Goal: Task Accomplishment & Management: Manage account settings

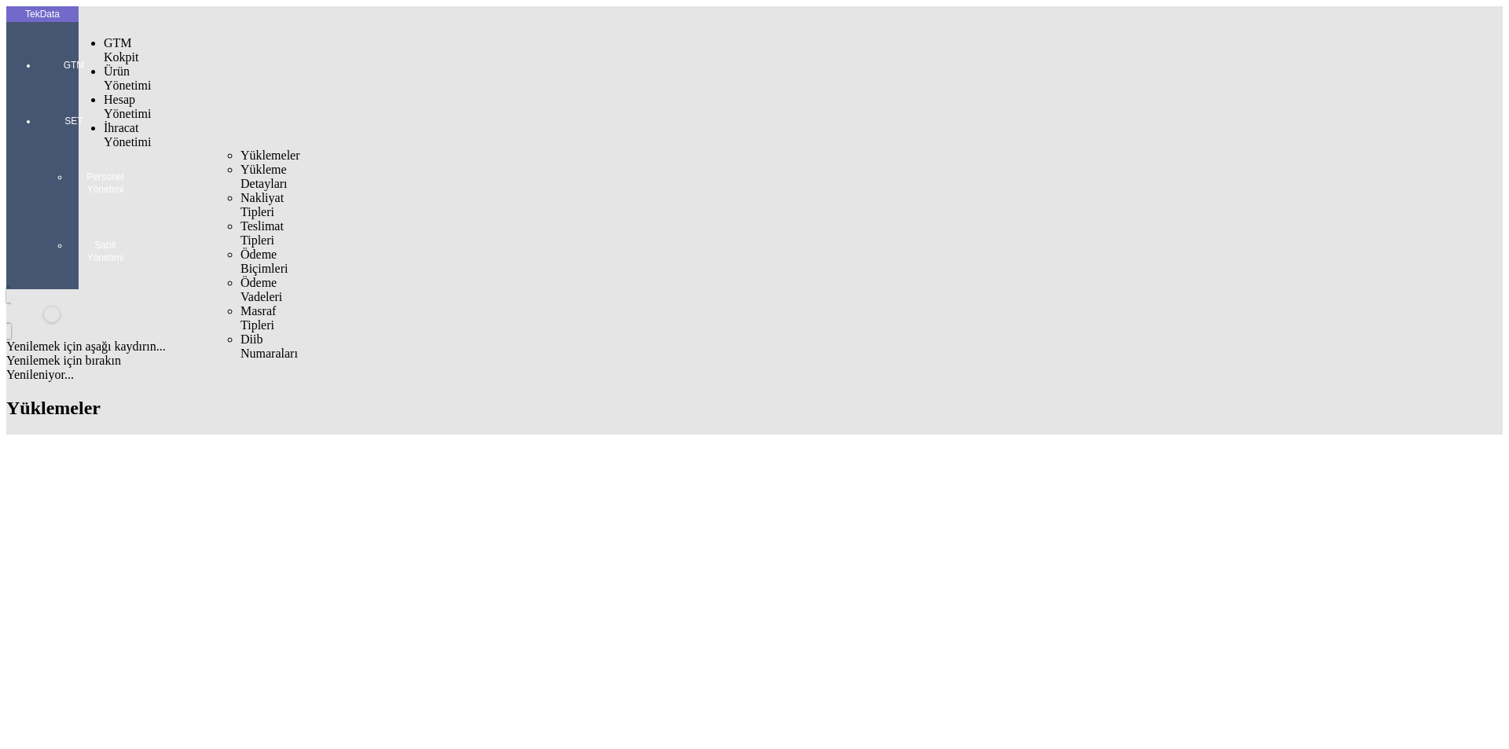
click at [134, 121] on span "İhracat Yönetimi" at bounding box center [127, 135] width 47 height 28
click at [241, 149] on span "Yüklemeler" at bounding box center [271, 155] width 60 height 13
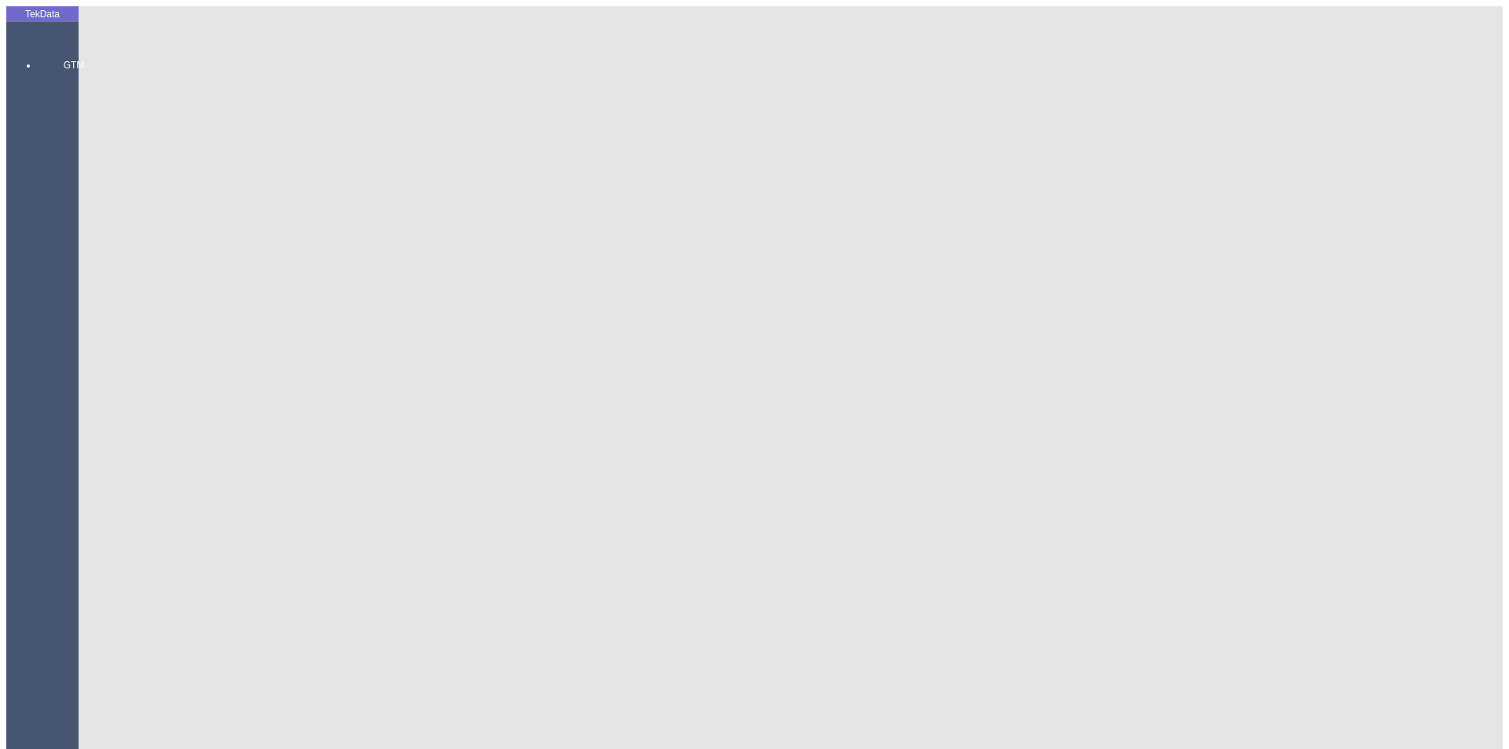
drag, startPoint x: 829, startPoint y: 117, endPoint x: 679, endPoint y: 106, distance: 149.8
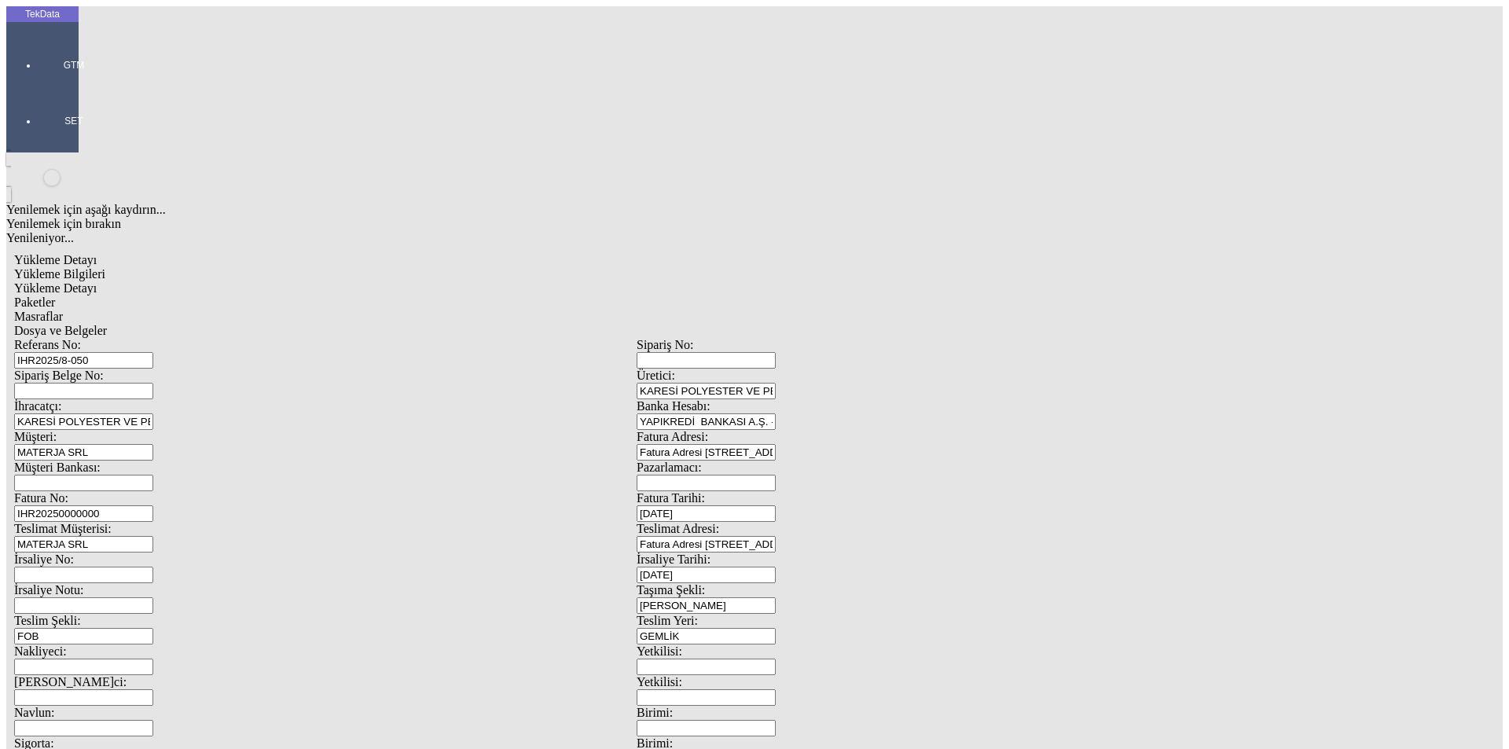
drag, startPoint x: 1391, startPoint y: 147, endPoint x: 251, endPoint y: 83, distance: 1142.4
click at [97, 281] on span "Yükleme Detayı" at bounding box center [55, 287] width 83 height 13
drag, startPoint x: 219, startPoint y: 233, endPoint x: 0, endPoint y: 227, distance: 219.4
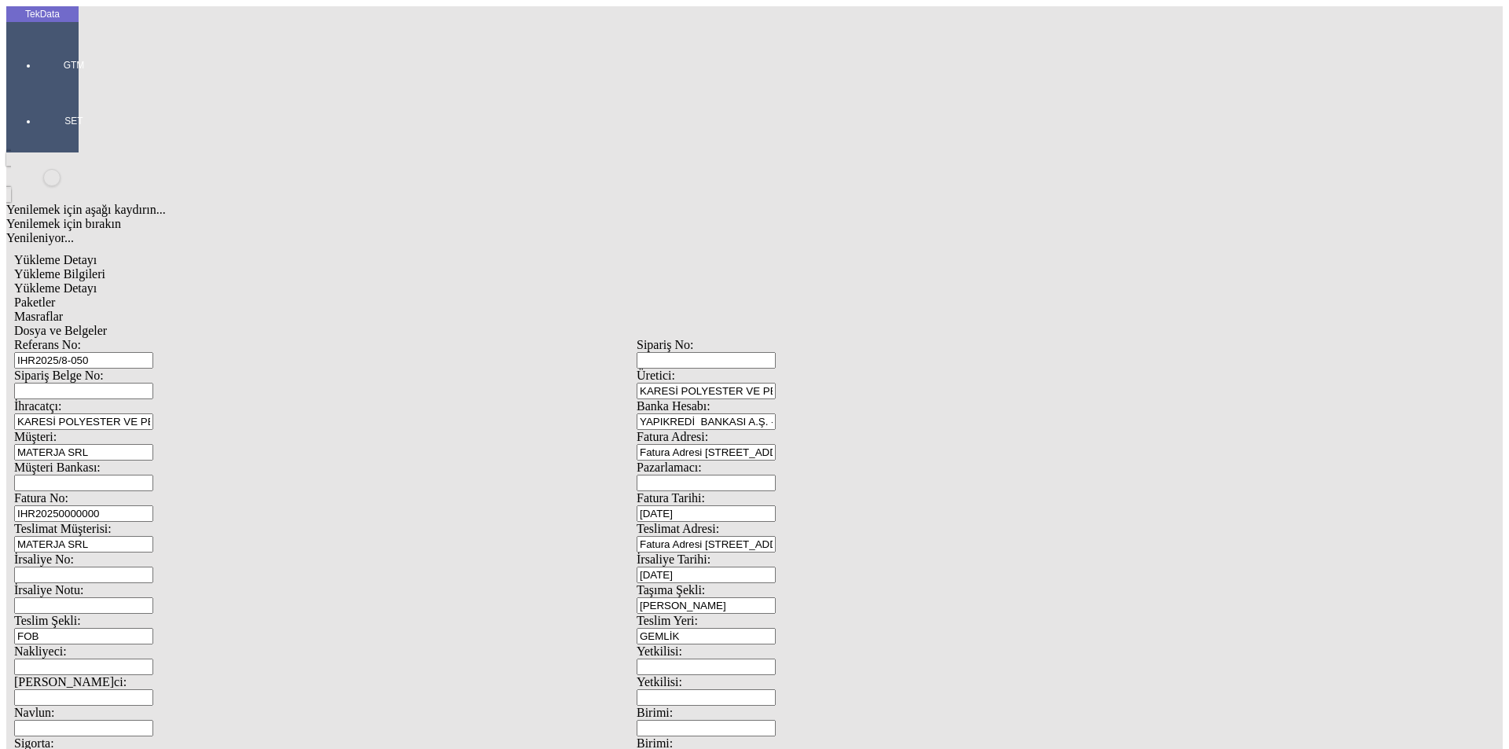
type input "2"
type input "26539.98"
type input "0.43"
type input "26539.98"
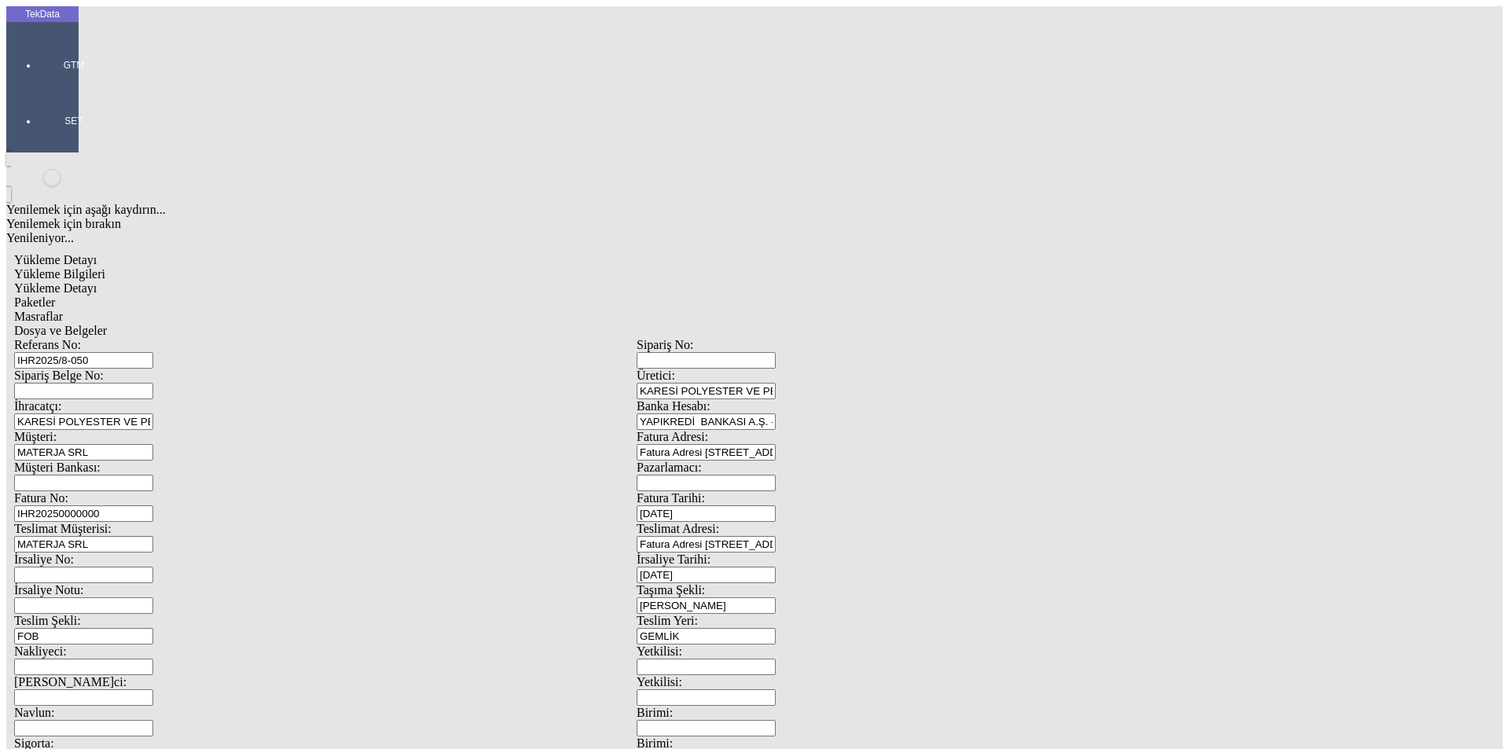
type input "26539.98"
click at [340, 296] on div "Paketler" at bounding box center [636, 303] width 1245 height 14
drag, startPoint x: 836, startPoint y: 175, endPoint x: 759, endPoint y: 193, distance: 79.9
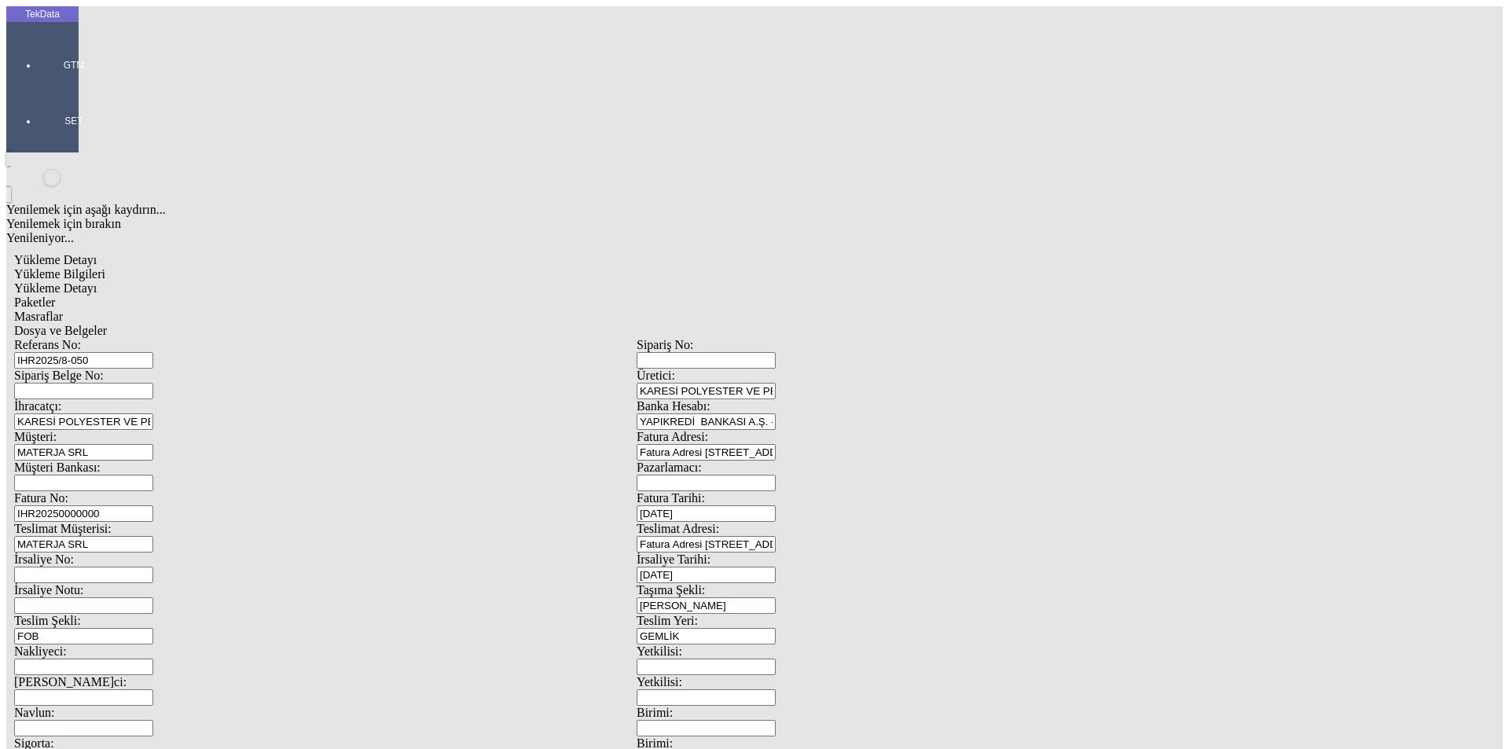
type input "92"
drag, startPoint x: 464, startPoint y: 69, endPoint x: 490, endPoint y: 75, distance: 26.7
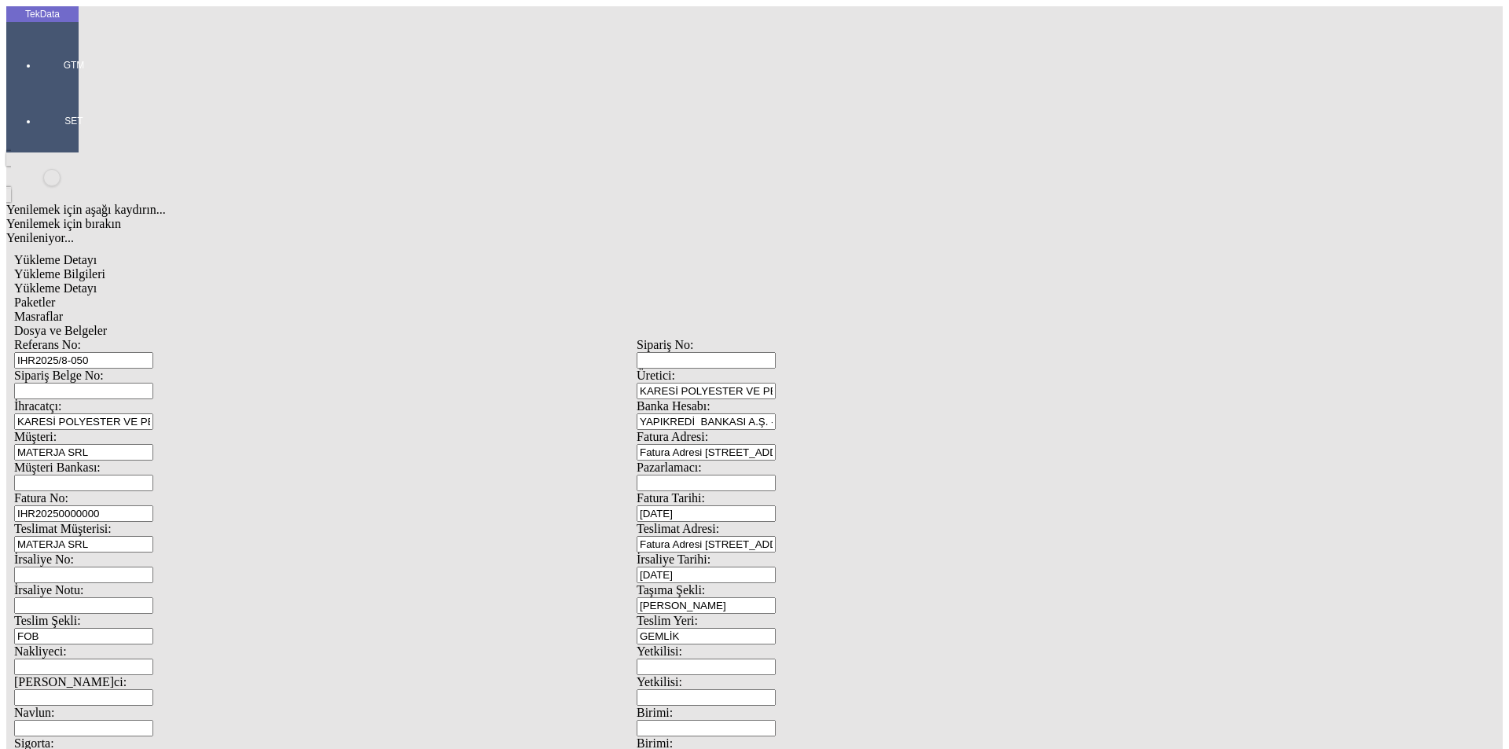
click at [492, 310] on div "Masraflar" at bounding box center [636, 317] width 1245 height 14
click at [107, 324] on span "Dosya ve Belgeler" at bounding box center [60, 330] width 93 height 13
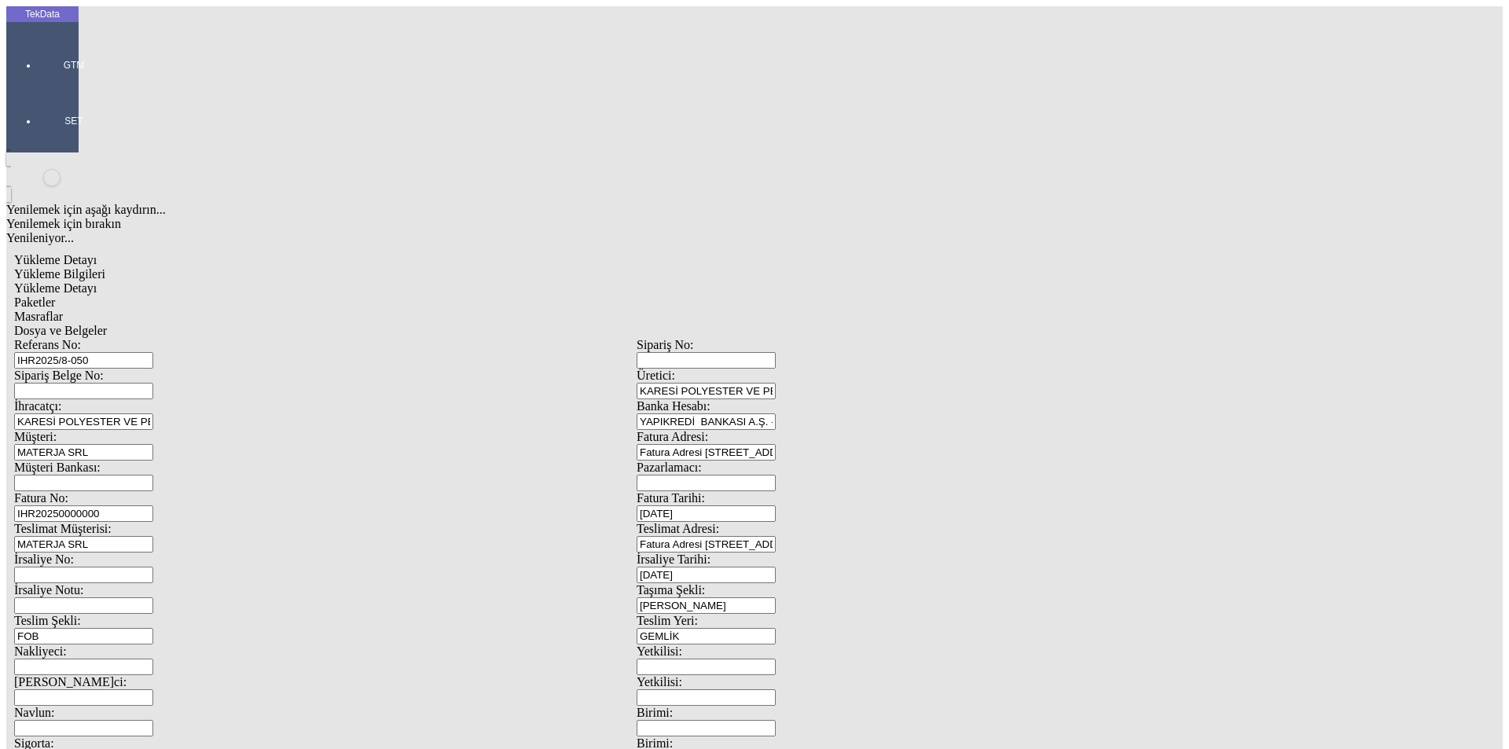
click at [107, 324] on span "Dosya ve Belgeler" at bounding box center [60, 330] width 93 height 13
click at [283, 281] on div "Yükleme Detayı" at bounding box center [636, 288] width 1245 height 14
drag, startPoint x: 252, startPoint y: 234, endPoint x: 83, endPoint y: 245, distance: 169.4
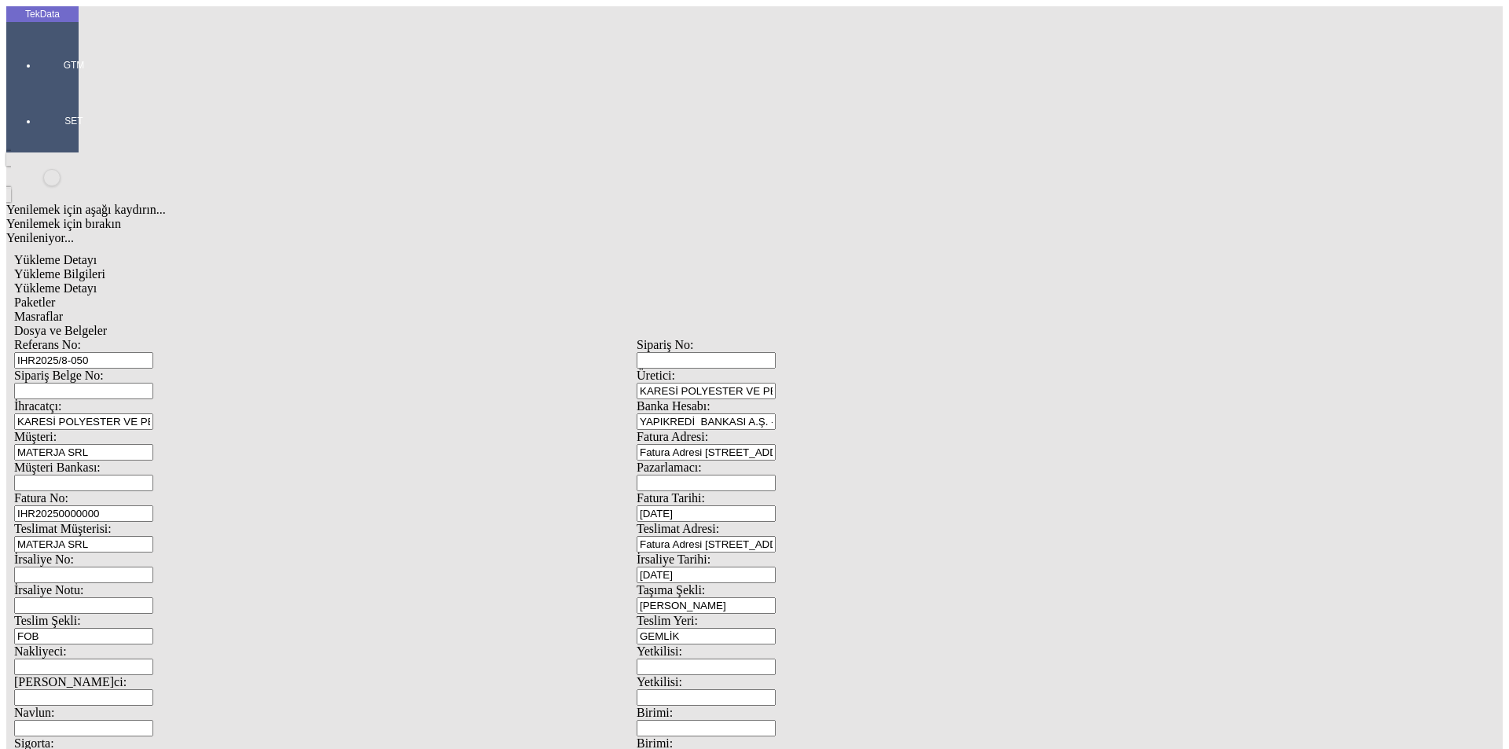
type input "27559.64"
type input "0.43"
type input "27559.64"
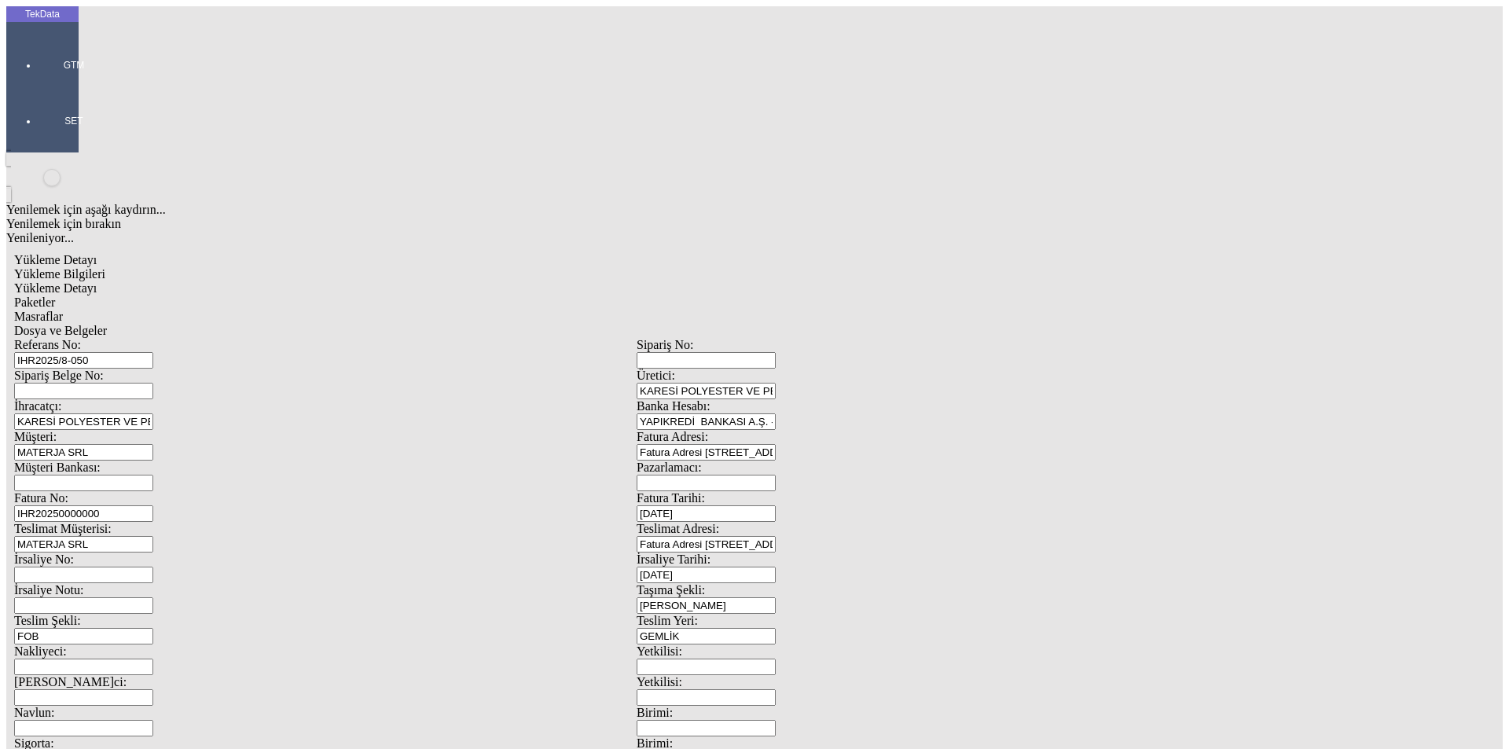
click at [339, 296] on div "Paketler" at bounding box center [636, 303] width 1245 height 14
click at [440, 310] on div "Masraflar" at bounding box center [636, 317] width 1245 height 14
click at [535, 324] on div "Dosya ve Belgeler" at bounding box center [636, 331] width 1245 height 14
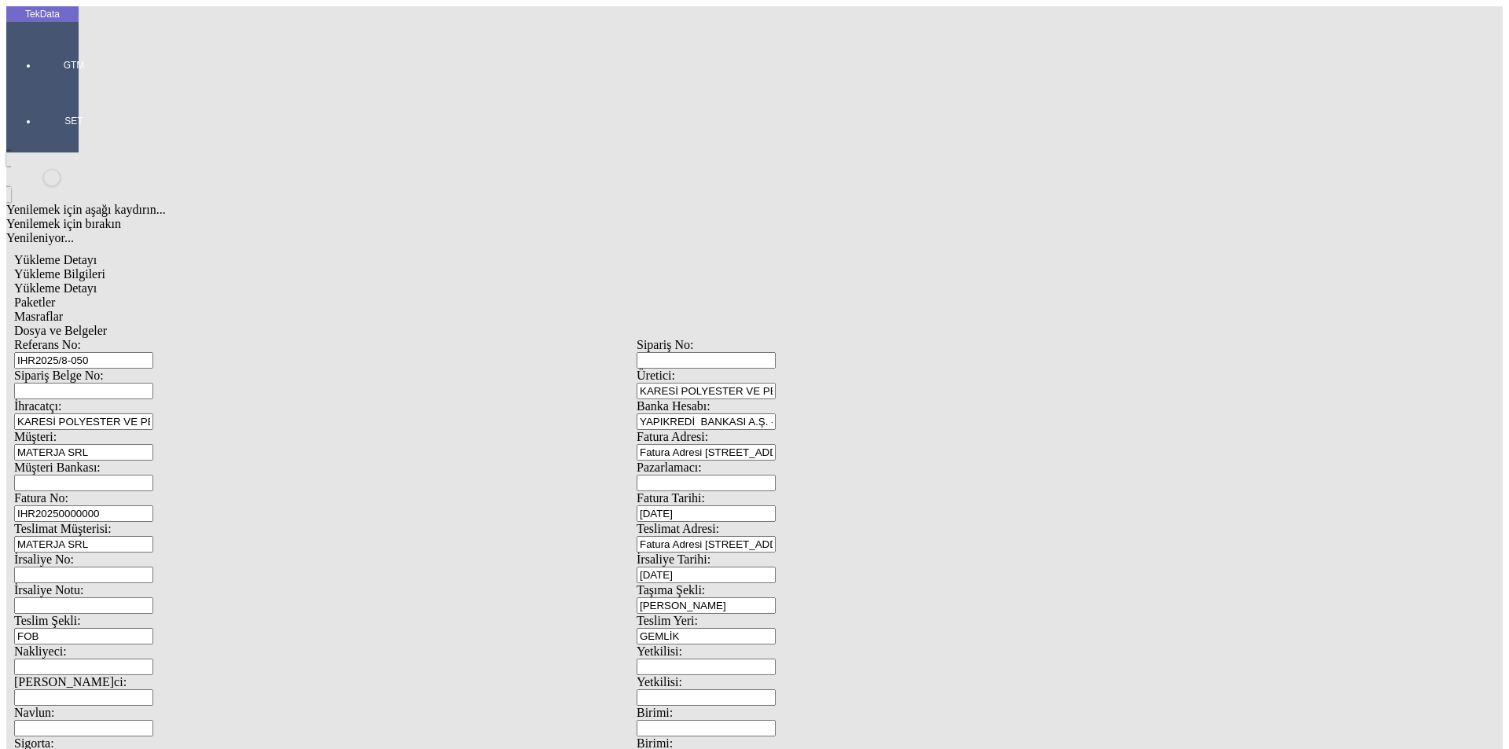
click at [243, 42] on div "Bu kaydı silmek istediğinizden eminmisiniz? [PERSON_NAME]" at bounding box center [121, 21] width 243 height 42
click at [732, 370] on div "Evet" at bounding box center [769, 363] width 227 height 14
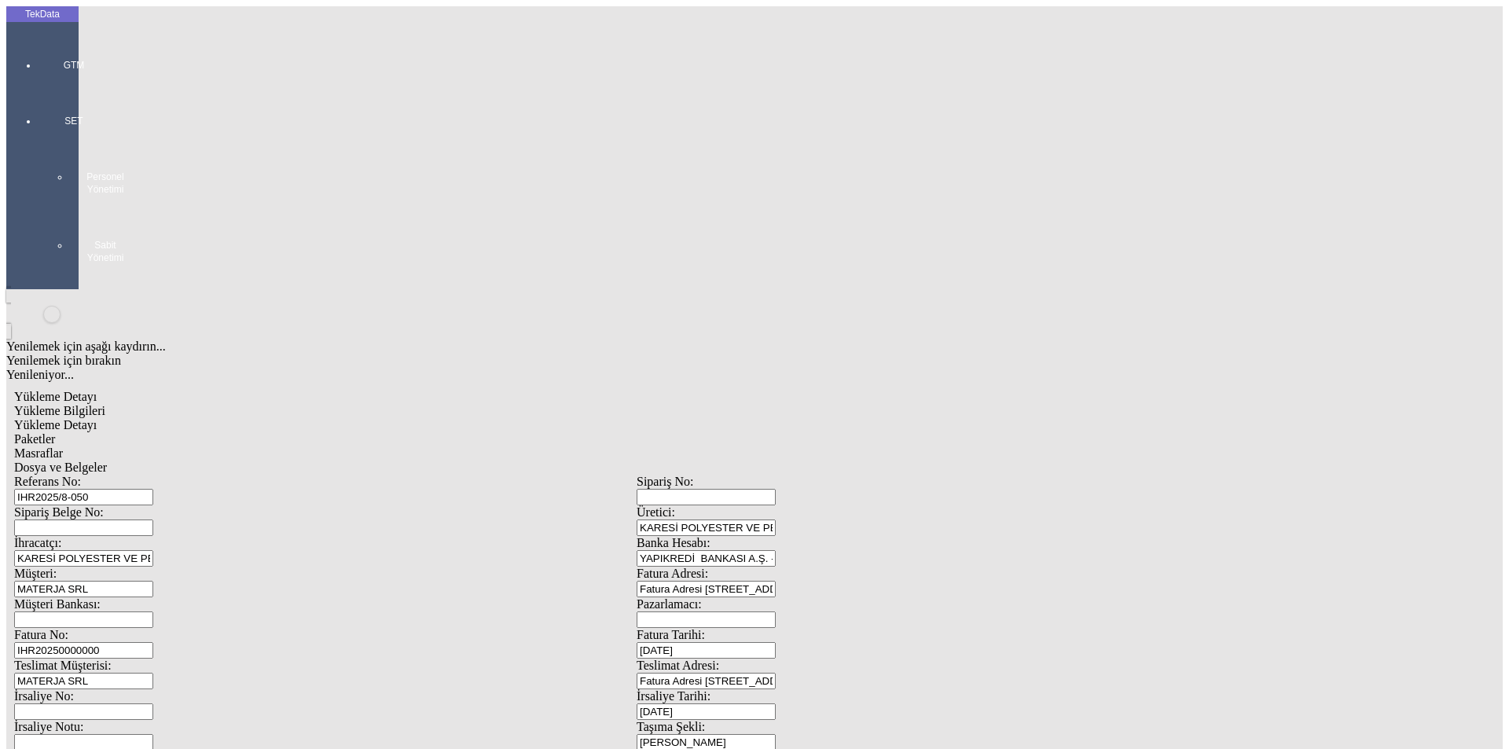
click at [107, 461] on span "Dosya ve Belgeler" at bounding box center [60, 467] width 93 height 13
